Goal: Task Accomplishment & Management: Manage account settings

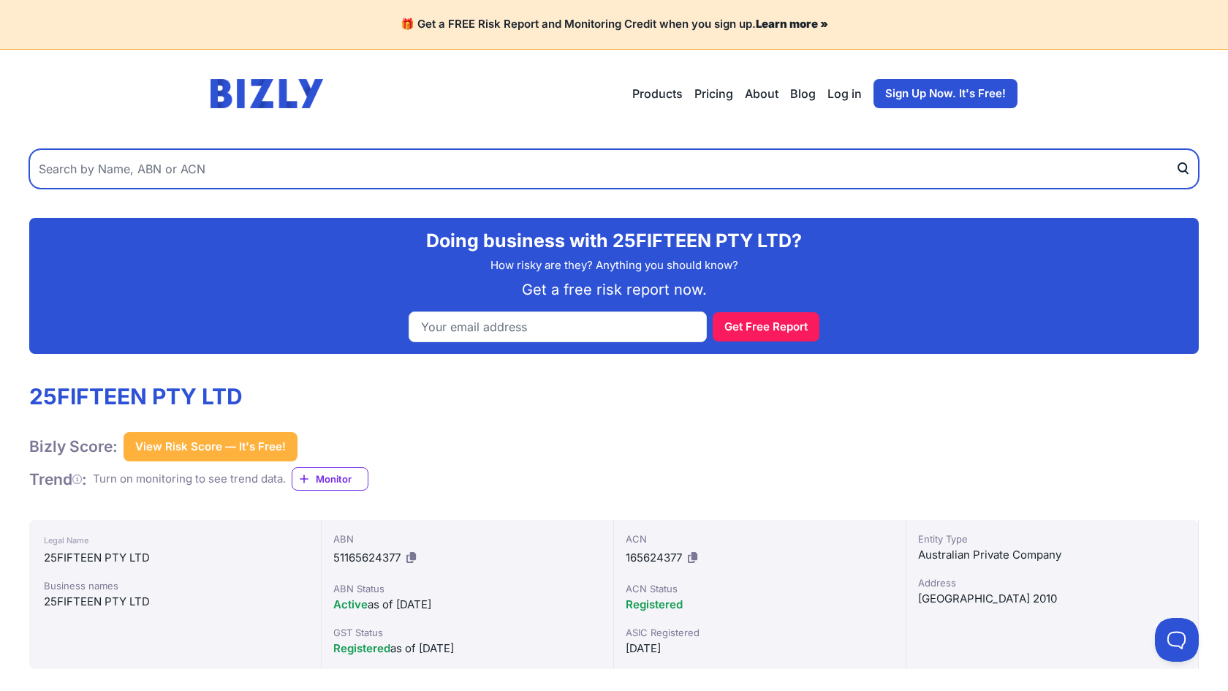
click at [425, 162] on input "text" at bounding box center [613, 168] width 1169 height 39
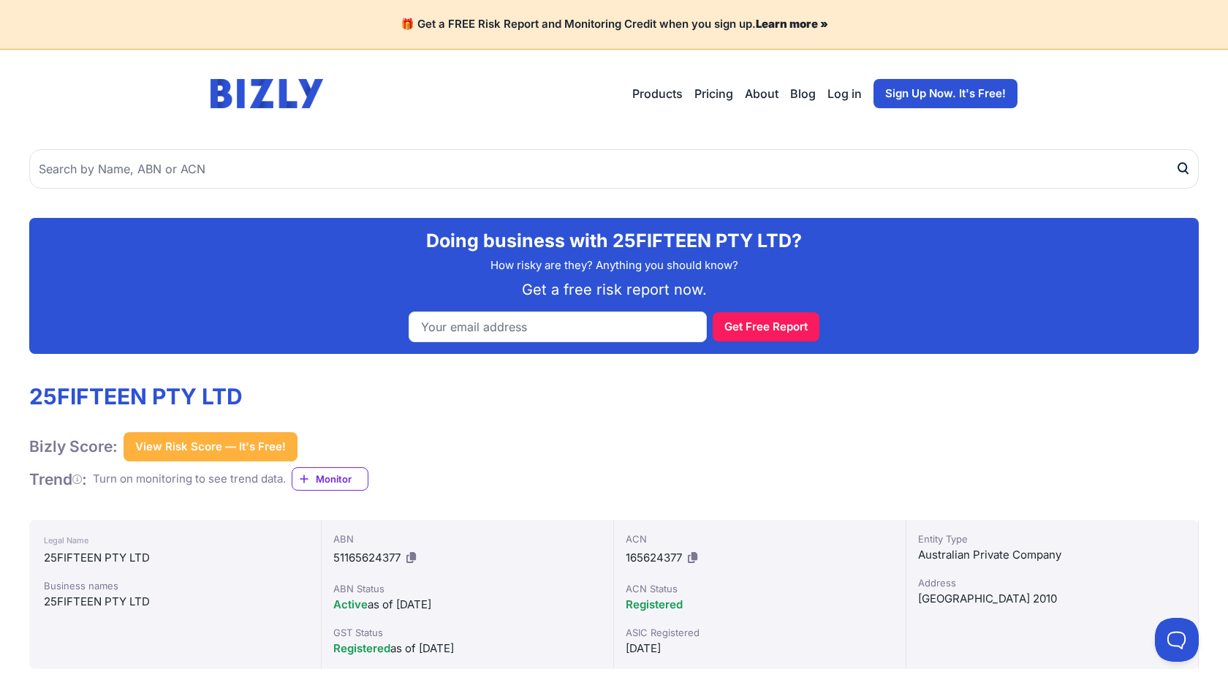
click at [859, 95] on link "Log in" at bounding box center [844, 94] width 34 height 18
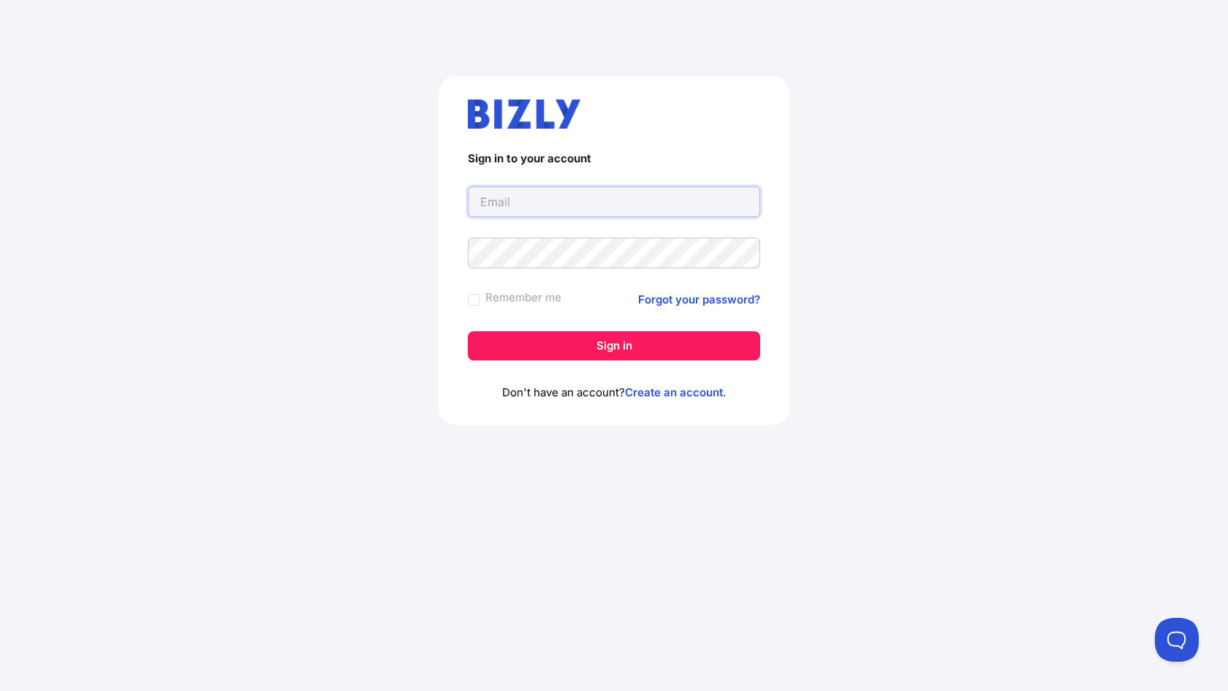
type input "[PERSON_NAME][EMAIL_ADDRESS][DOMAIN_NAME]"
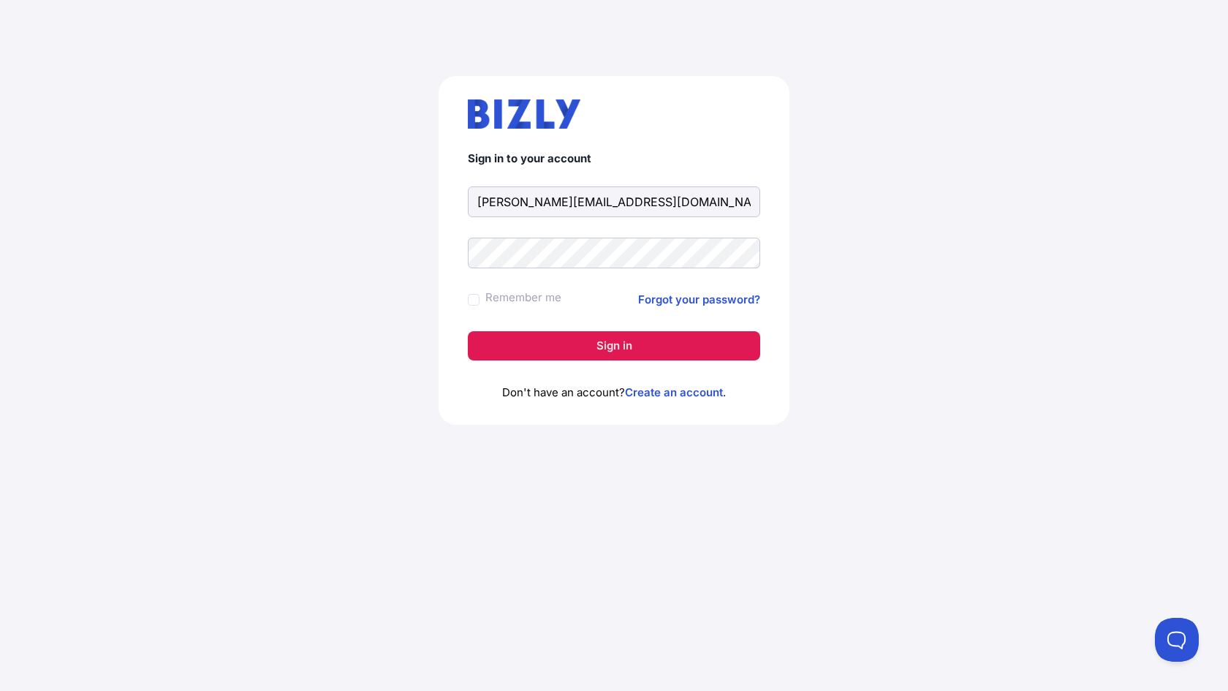
click at [726, 345] on button "Sign in" at bounding box center [614, 345] width 292 height 29
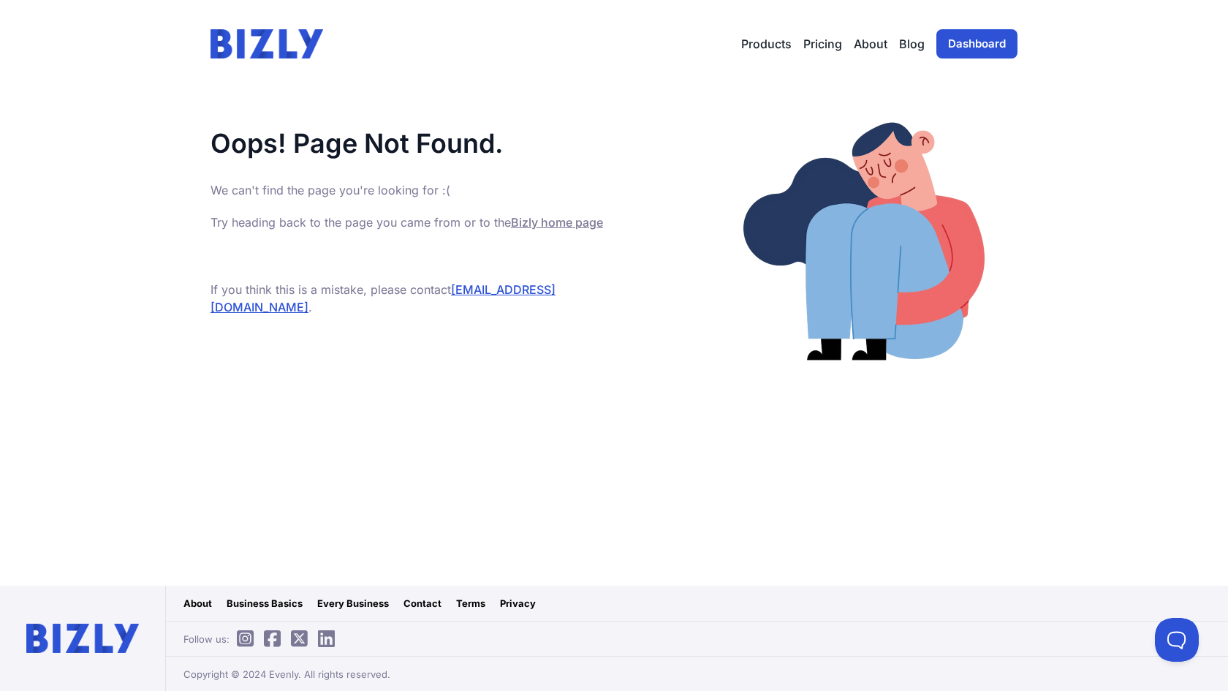
click at [745, 492] on main "Oops! Page Not Found. We can't find the page you're looking for :( Try heading …" at bounding box center [614, 337] width 1228 height 498
click at [543, 64] on header "Open main menu Products Bizly Scores Bizly Reports Bizly Monitoring Pricing Abo…" at bounding box center [614, 44] width 842 height 88
